Goal: Information Seeking & Learning: Learn about a topic

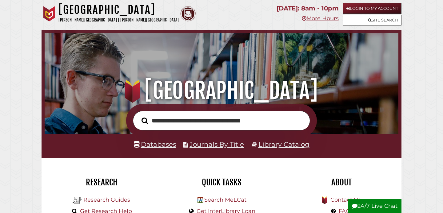
type input "**********"
click at [138, 116] on button "Search" at bounding box center [144, 121] width 13 height 10
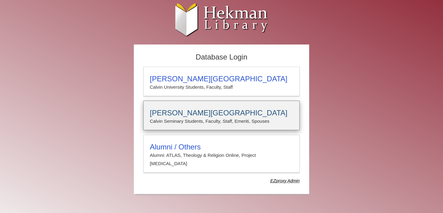
type input "*****"
click at [185, 114] on h3 "[PERSON_NAME][GEOGRAPHIC_DATA]" at bounding box center [221, 113] width 143 height 9
